Goal: Transaction & Acquisition: Purchase product/service

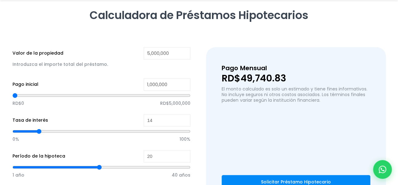
scroll to position [83, 0]
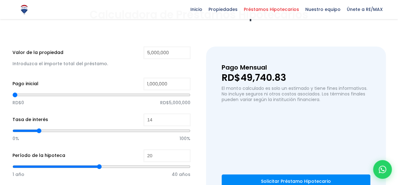
type input "968,565"
type input "968565"
type input "951,558"
type input "951558"
type input "917,546"
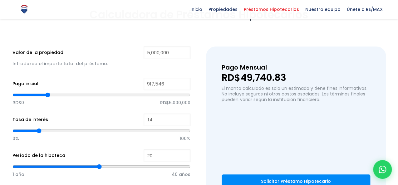
type input "917546"
type input "892,036"
type input "892036"
type input "849,520"
type input "849520"
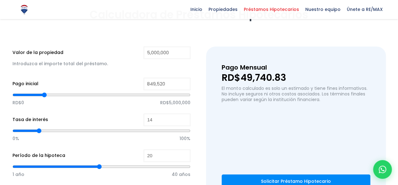
type input "823,878"
type input "823878"
type input "807,004"
type input "807004"
type input "772,992"
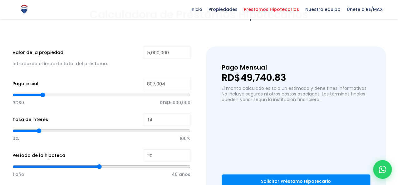
type input "772992"
type input "755,985"
type input "755985"
type input "738,979"
type input "738979"
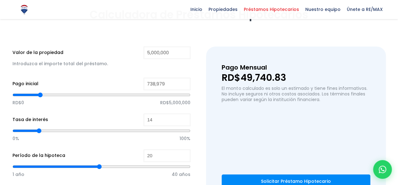
type input "730,476"
type input "730476"
type input "721,973"
type input "721973"
type input "713,470"
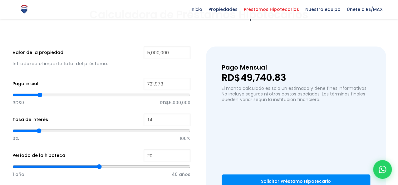
type input "713470"
type input "704,966"
type input "704966"
type input "713,470"
type input "713470"
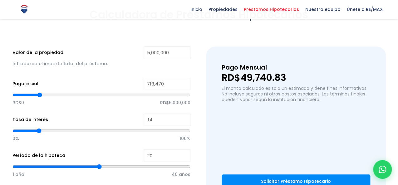
type input "730,476"
type input "730476"
type input "747,482"
type input "747482"
type input "764,489"
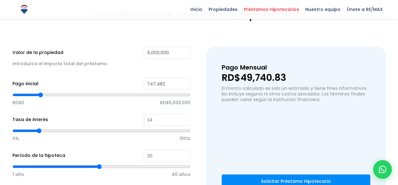
type input "764489"
type input "789,998"
type input "789998"
type input "798,501"
type input "798501"
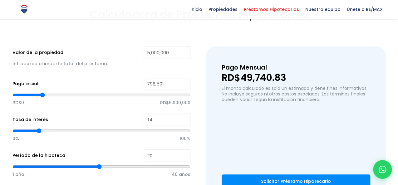
type input "815,508"
type input "815508"
type input "823,878"
type input "823878"
type input "841,017"
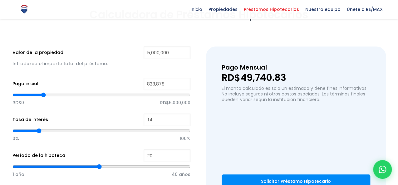
type input "841017"
type input "849,520"
type input "849520"
type input "858,024"
type input "858024"
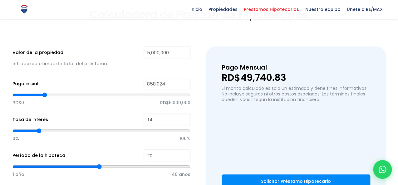
type input "866,527"
type input "866527"
type input "875,030"
type input "875030"
type input "858,024"
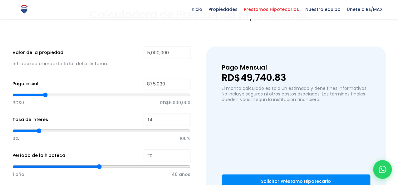
type input "858024"
type input "823,878"
type input "823878"
type input "781,495"
type input "781495"
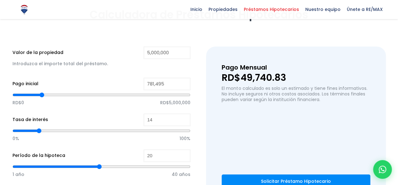
type input "747,482"
type input "747482"
type input "713,470"
type input "713470"
type input "704,966"
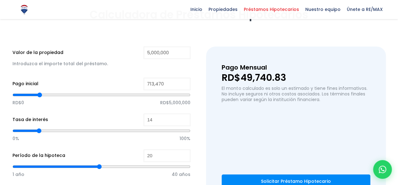
type input "704966"
type input "687,960"
type input "687960"
type input "679,457"
type input "679457"
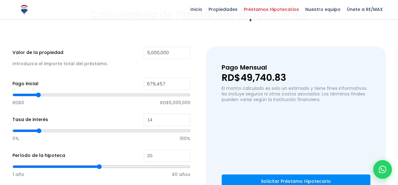
type input "662,451"
type input "662451"
type input "645,444"
type input "645444"
type input "628,438"
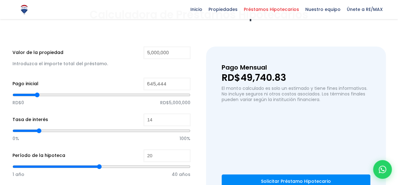
type input "628438"
type input "619,935"
type input "619935"
type input "611,431"
type input "611431"
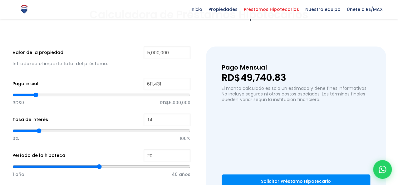
type input "602,928"
type input "602928"
type input "594,425"
type input "594425"
type input "577,419"
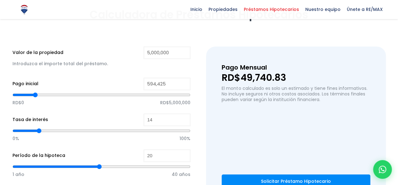
type input "577419"
type input "568,916"
type input "568916"
type input "551,909"
type input "551909"
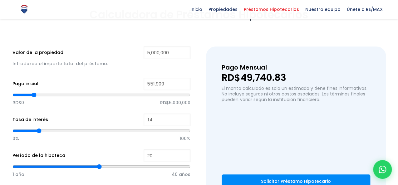
type input "543,406"
type input "543406"
type input "534,770"
type input "534770"
type input "526,400"
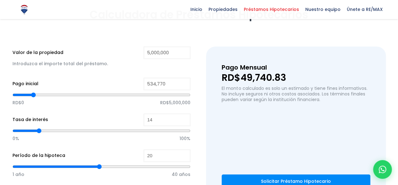
type input "526400"
type input "517,897"
type input "517897"
type input "509,393"
type input "509393"
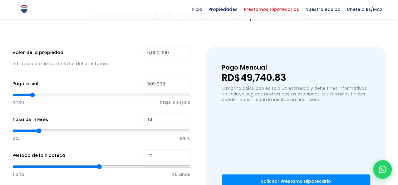
type input "500,890"
type input "500890"
type input "492,387"
type input "492387"
type input "483,751"
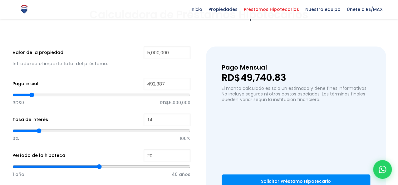
type input "483751"
type input "475,381"
type input "475381"
type input "466,877"
type input "466877"
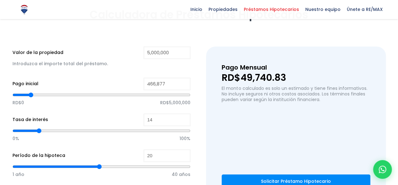
type input "458,374"
type input "458374"
type input "449,871"
type input "449871"
type input "441,368"
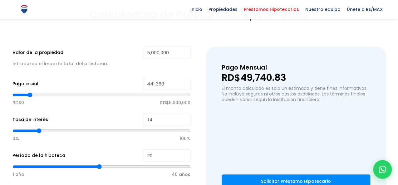
drag, startPoint x: 48, startPoint y: 92, endPoint x: 30, endPoint y: 97, distance: 19.2
type input "441368"
click at [30, 97] on input "range" at bounding box center [101, 95] width 178 height 6
click at [180, 50] on input "5,000,000" at bounding box center [167, 53] width 47 height 12
drag, startPoint x: 177, startPoint y: 52, endPoint x: 122, endPoint y: 55, distance: 55.0
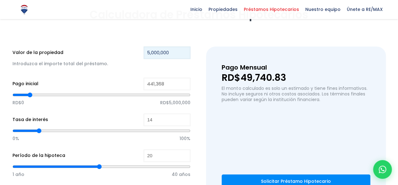
click at [122, 55] on div "Valor de la propiedad 5,000,000 Introduzca el importe total del préstamo." at bounding box center [101, 61] width 178 height 28
type input "2"
type input "0"
type input "2,500,000"
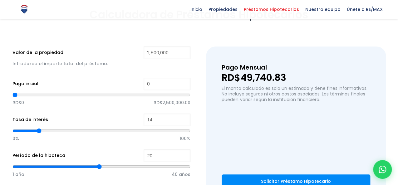
type input "25,111"
type input "25111"
type input "29,363"
type input "29363"
type input "42,117"
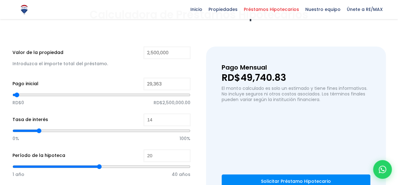
type input "42117"
type input "54,872"
type input "54872"
type input "63,375"
type input "63375"
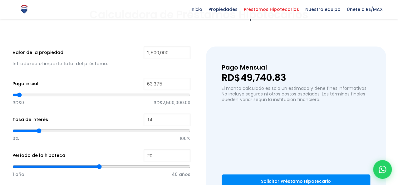
type input "80,382"
type input "80382"
type input "88,885"
type input "88885"
type input "97,388"
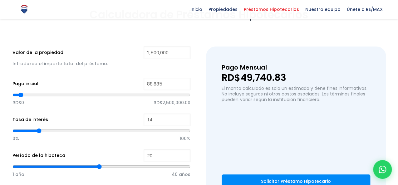
type input "97388"
type input "110,143"
type input "110143"
type input "114,394"
type input "114394"
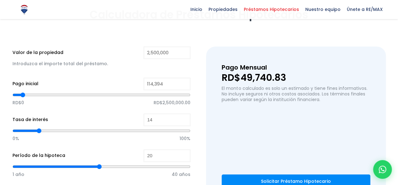
type input "118,646"
type input "118646"
type input "127,149"
type input "127149"
type input "131,401"
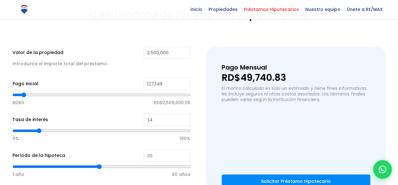
type input "131401"
type input "135,652"
type input "135652"
type input "139,904"
type input "139904"
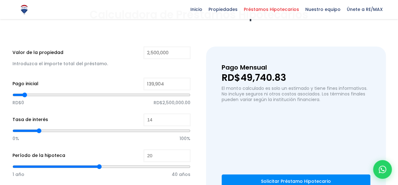
type input "144,155"
type input "144155"
type input "152,659"
type input "152659"
type input "156,910"
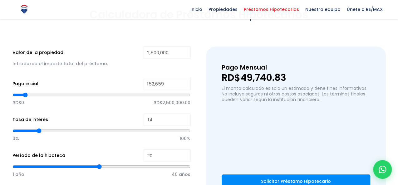
type input "156910"
type input "161,162"
type input "161162"
type input "165,347"
type input "165347"
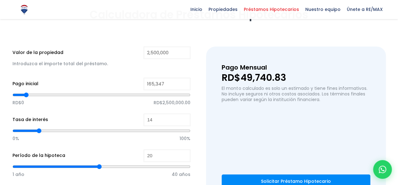
type input "169,665"
type input "169665"
type input "173,917"
type input "173917"
type input "178,168"
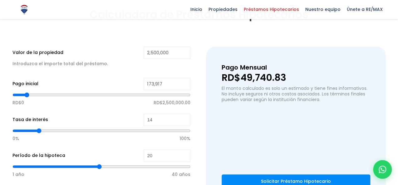
type input "178168"
type input "182,420"
type input "182420"
type input "186,671"
type input "186671"
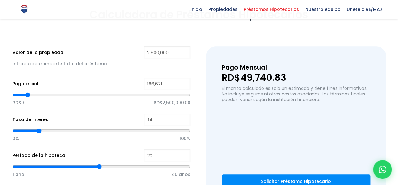
type input "190,856"
type input "190856"
type input "199,426"
type input "199426"
type input "207,929"
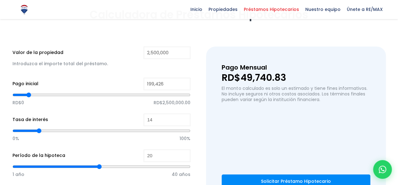
type input "207929"
type input "212,181"
type input "212181"
type input "220,684"
type input "220684"
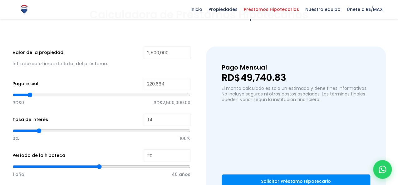
type input "216,366"
type input "216366"
type input "212,181"
type input "212181"
type input "207,929"
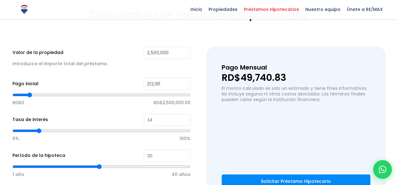
type input "207929"
type input "203,678"
type input "203678"
type input "199,426"
type input "199426"
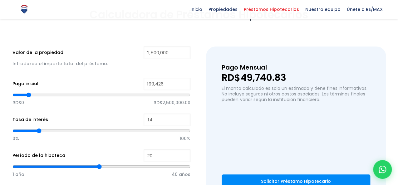
type input "207,929"
type input "207929"
type input "212,181"
type input "212181"
type input "220,684"
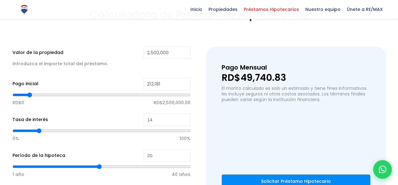
type input "220684"
type input "224,936"
type input "224936"
type input "229,187"
type input "229187"
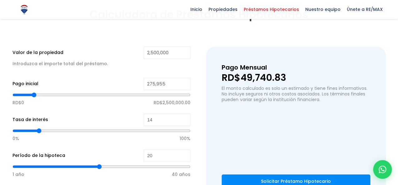
drag, startPoint x: 17, startPoint y: 95, endPoint x: 34, endPoint y: 93, distance: 16.4
click at [34, 93] on input "range" at bounding box center [101, 95] width 178 height 6
click at [35, 93] on input "range" at bounding box center [101, 95] width 178 height 6
click at [36, 92] on input "range" at bounding box center [101, 95] width 178 height 6
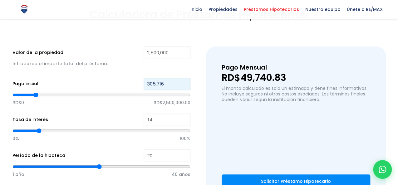
drag, startPoint x: 164, startPoint y: 84, endPoint x: 123, endPoint y: 86, distance: 41.0
click at [124, 86] on div "Pago inicial 305,716 RD$0 RD$2,500,000.00" at bounding box center [101, 96] width 178 height 36
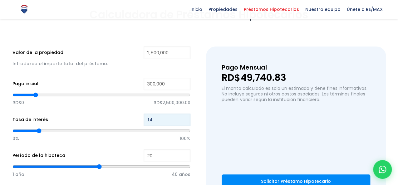
click at [166, 120] on input "14" at bounding box center [167, 120] width 47 height 12
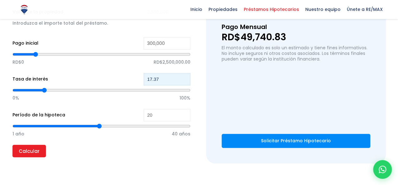
scroll to position [125, 0]
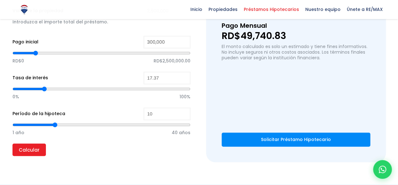
drag, startPoint x: 98, startPoint y: 124, endPoint x: 56, endPoint y: 125, distance: 41.6
click at [56, 125] on input "range" at bounding box center [101, 125] width 178 height 6
click at [103, 141] on div "1 año 40 años" at bounding box center [101, 131] width 178 height 23
click at [39, 148] on input "Calcular" at bounding box center [28, 150] width 33 height 12
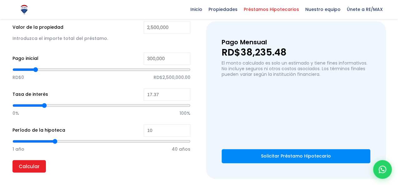
scroll to position [83, 0]
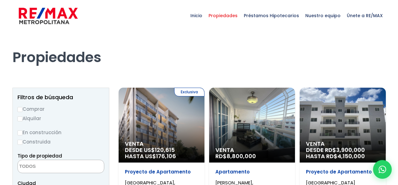
select select
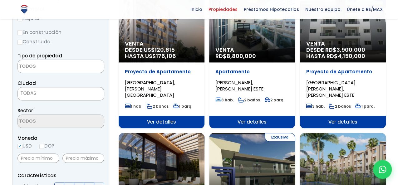
scroll to position [125, 0]
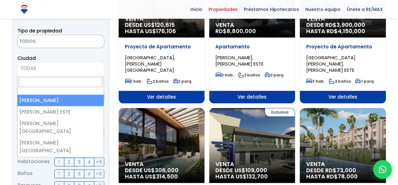
click at [57, 67] on span "TODAS" at bounding box center [61, 68] width 86 height 9
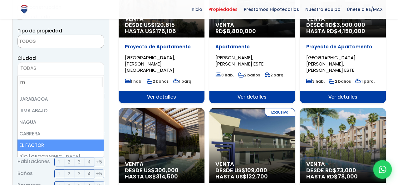
scroll to position [0, 0]
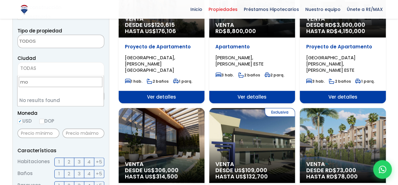
type input "m"
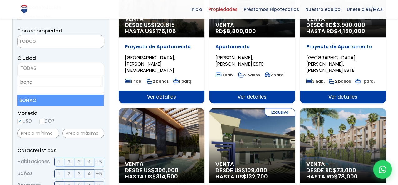
type input "bona"
select select "134"
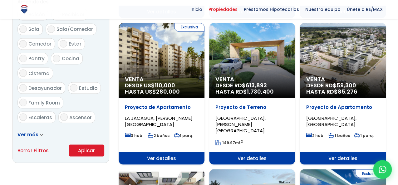
scroll to position [437, 0]
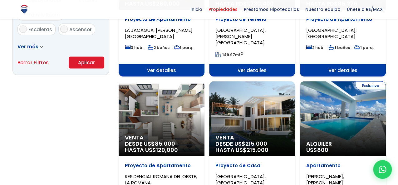
click at [84, 66] on button "Aplicar" at bounding box center [87, 63] width 36 height 12
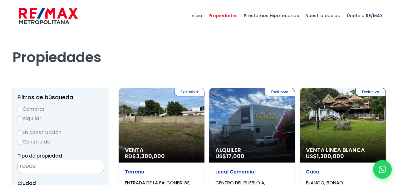
select select
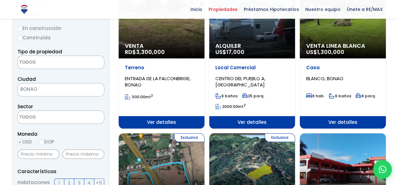
scroll to position [62, 0]
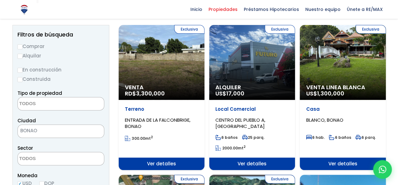
click at [251, 165] on span "Ver detalles" at bounding box center [252, 164] width 86 height 12
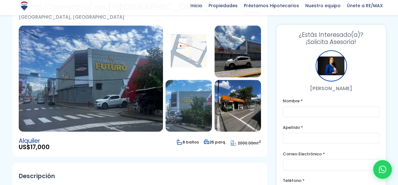
scroll to position [62, 0]
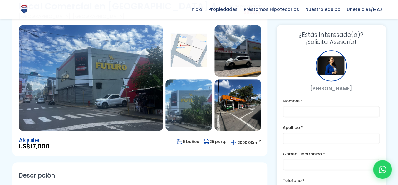
click at [239, 103] on img at bounding box center [238, 105] width 47 height 52
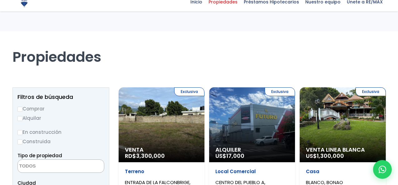
select select
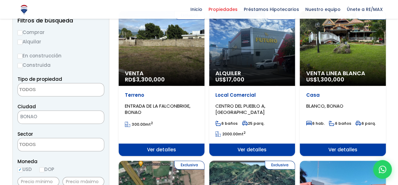
scroll to position [62, 0]
